Goal: Transaction & Acquisition: Purchase product/service

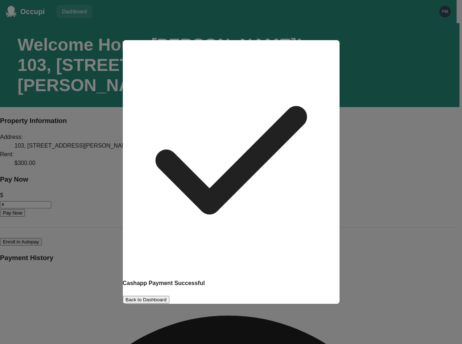
click at [169, 296] on button "Back to Dashboard" at bounding box center [146, 300] width 47 height 8
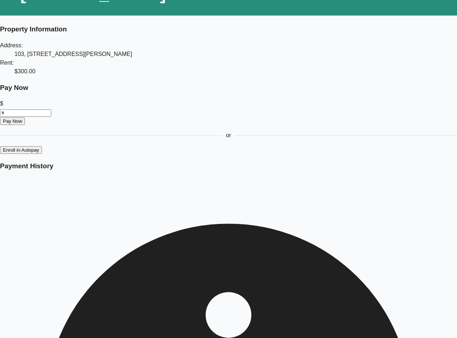
scroll to position [92, 0]
